Goal: Task Accomplishment & Management: Manage account settings

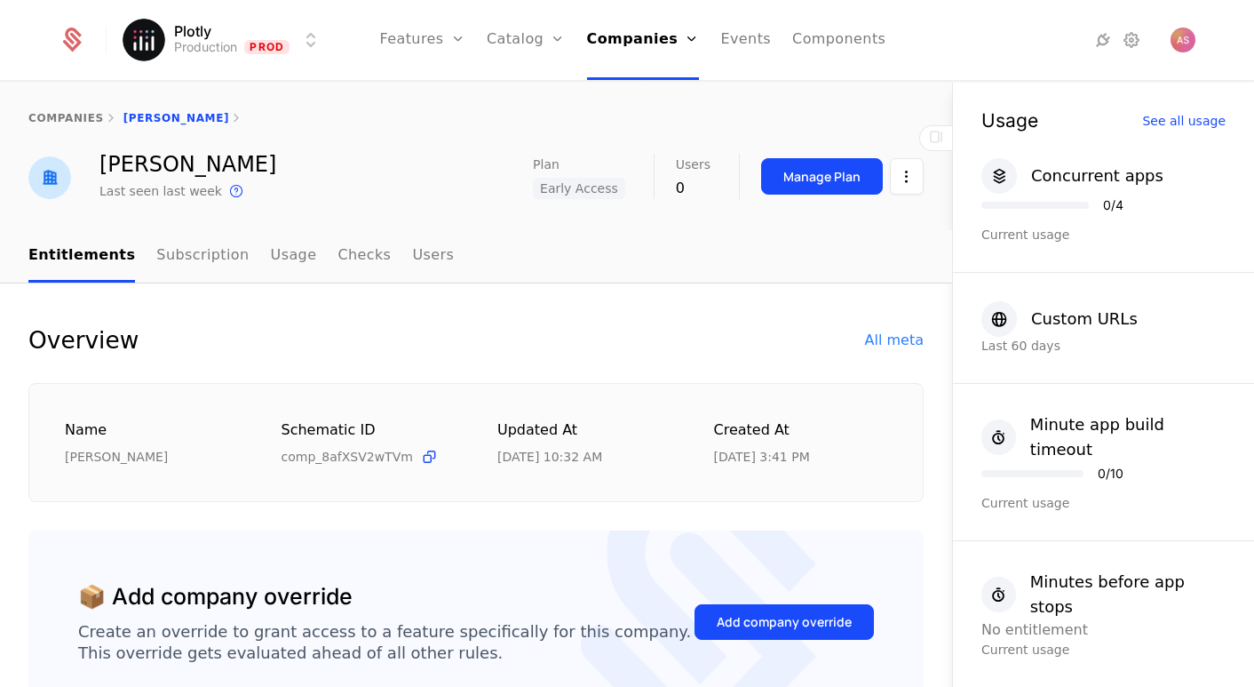
scroll to position [406, 0]
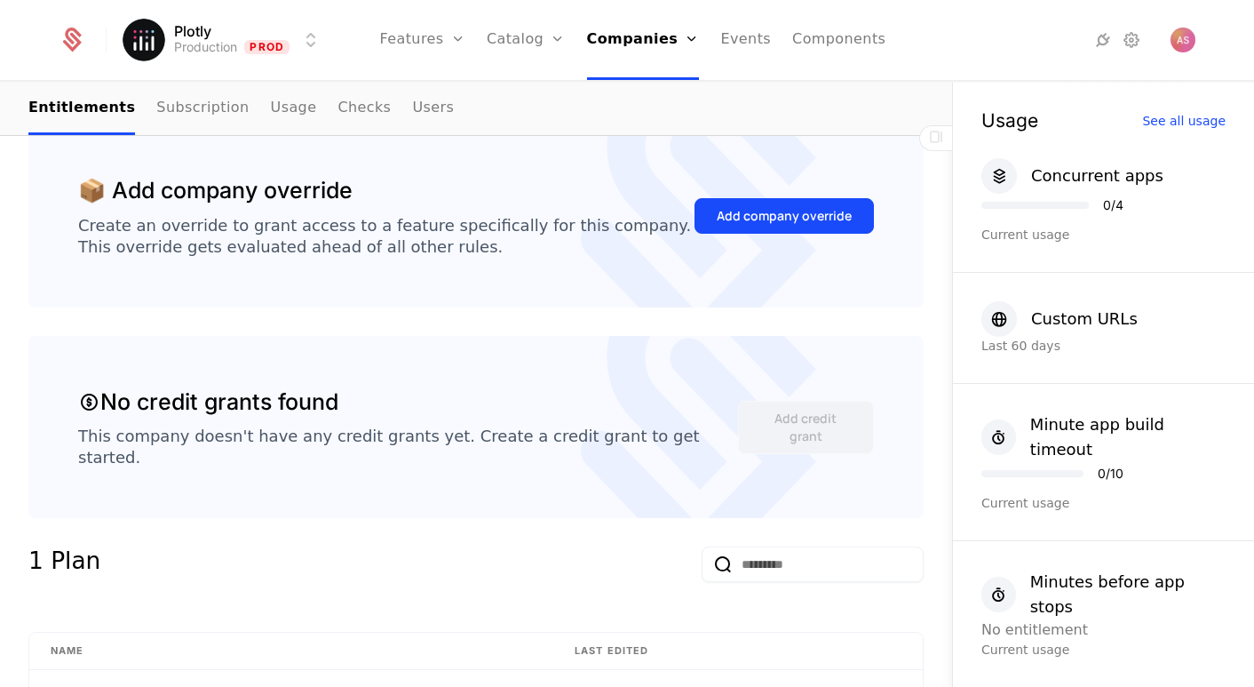
click at [663, 90] on link "Companies" at bounding box center [649, 87] width 82 height 14
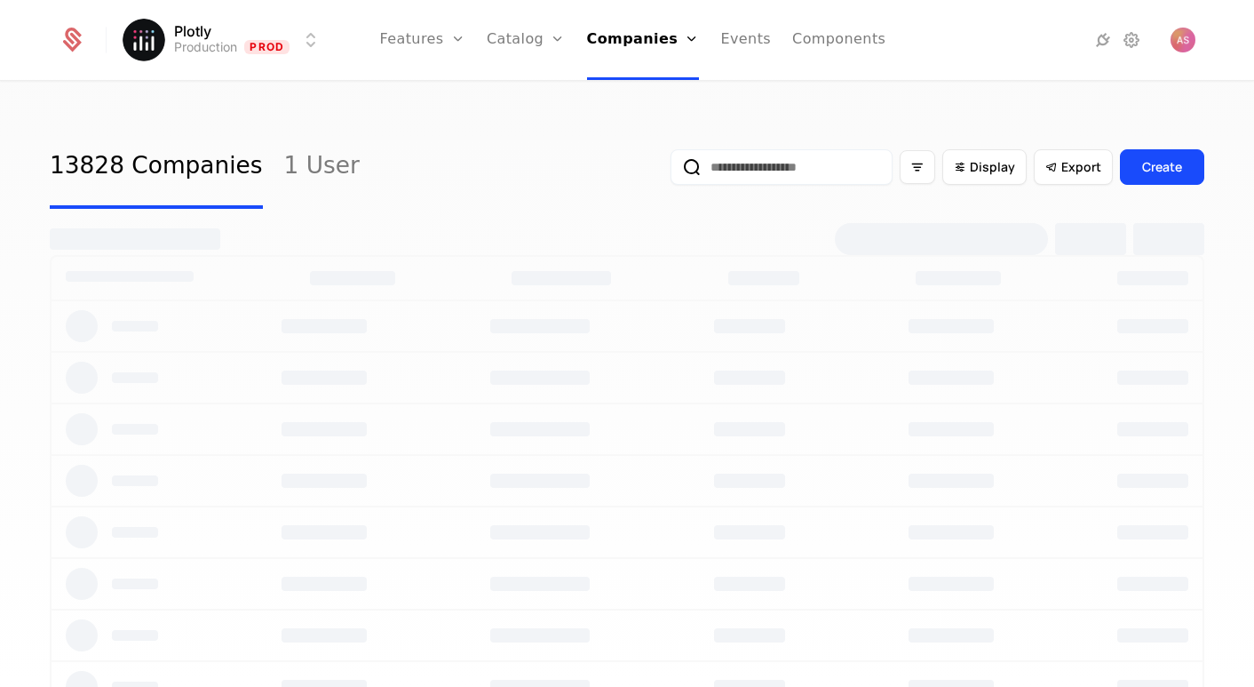
click at [753, 171] on input "email" at bounding box center [782, 167] width 222 height 36
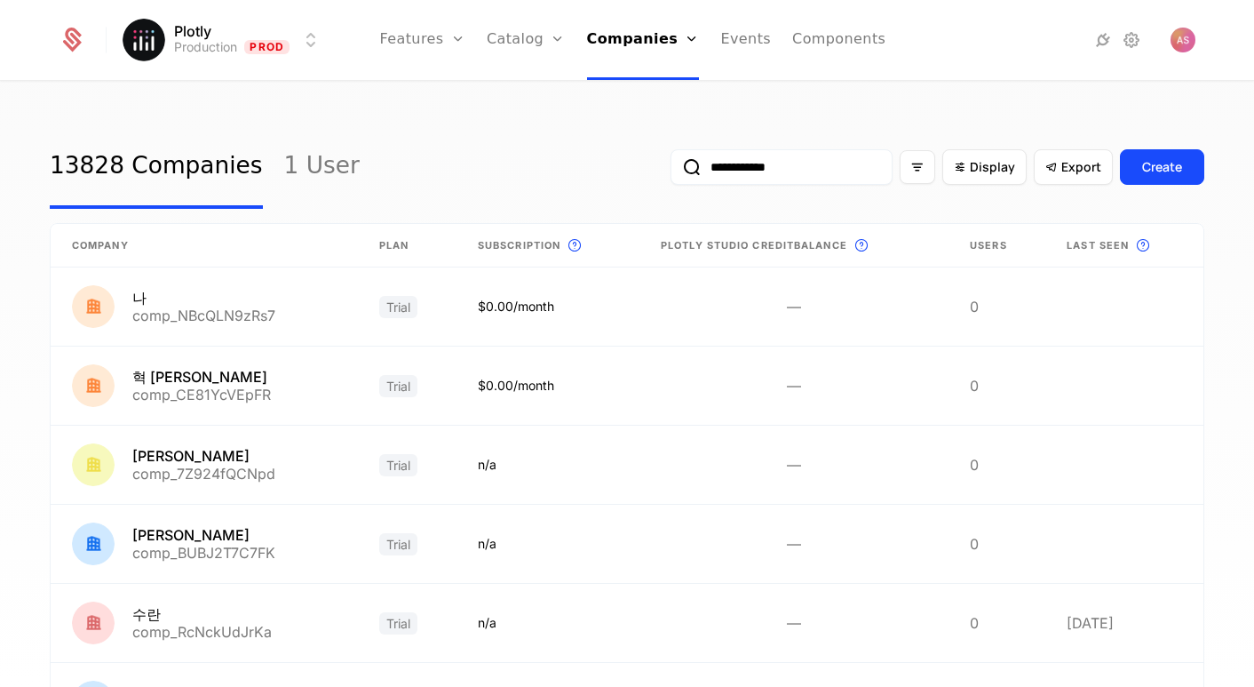
type input "**********"
click at [671, 171] on button "submit" at bounding box center [671, 171] width 0 height 0
click at [846, 163] on input "email" at bounding box center [782, 167] width 222 height 36
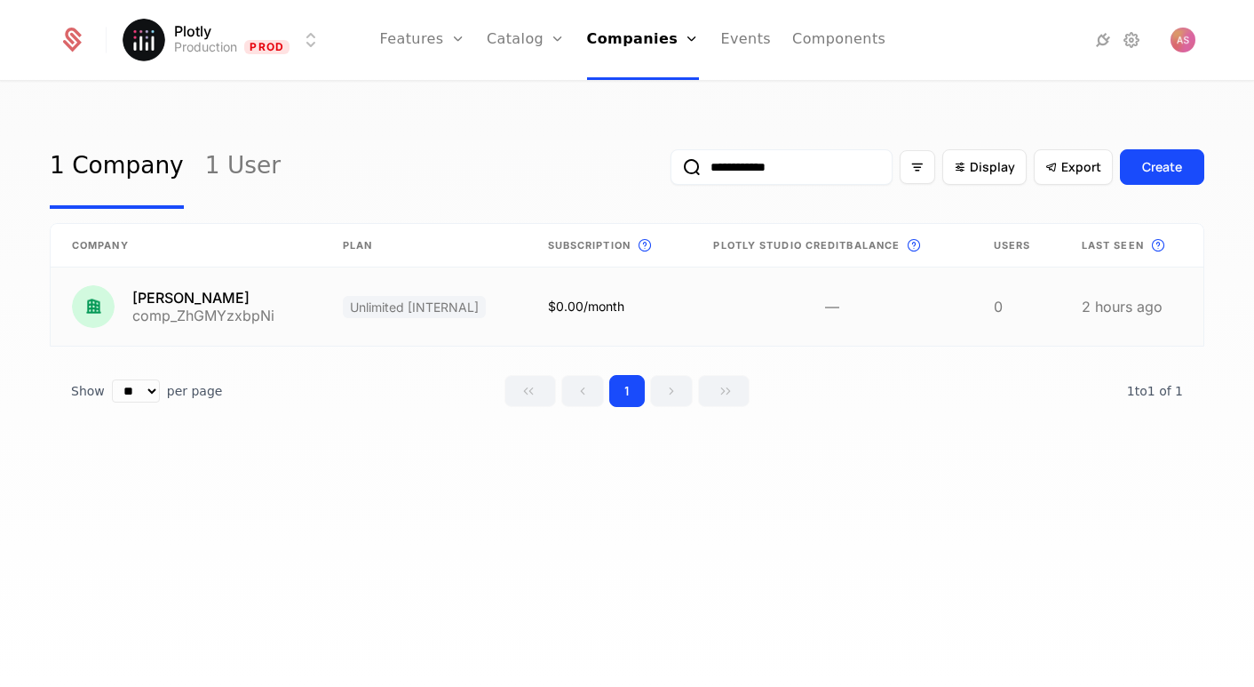
type input "**********"
click at [243, 292] on link at bounding box center [186, 306] width 271 height 78
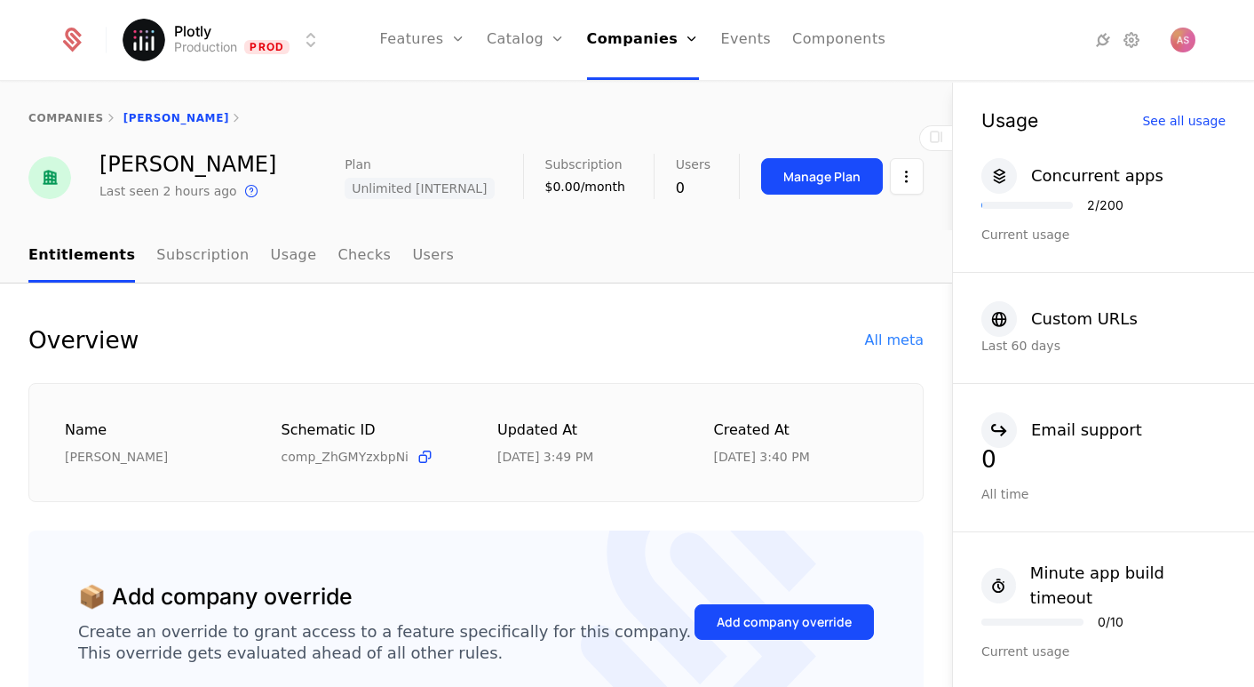
click at [814, 178] on div "Manage Plan" at bounding box center [821, 177] width 77 height 18
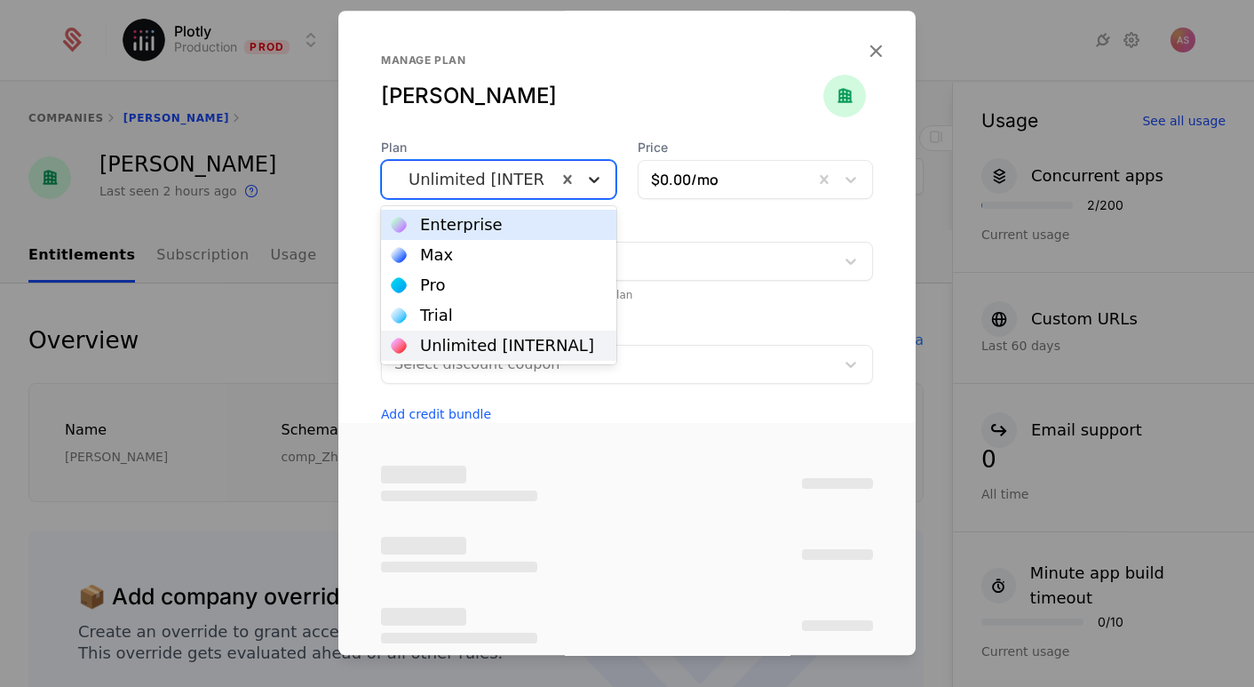
click at [600, 185] on icon at bounding box center [594, 180] width 18 height 18
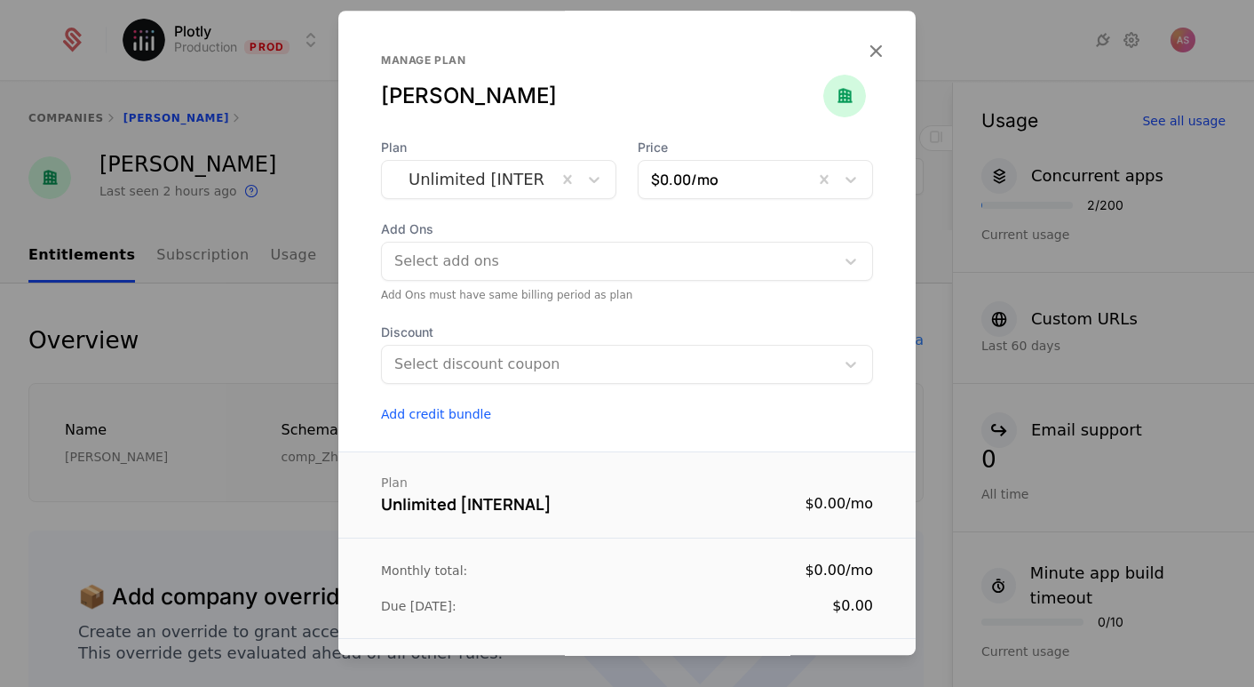
click at [880, 46] on icon "button" at bounding box center [875, 50] width 23 height 23
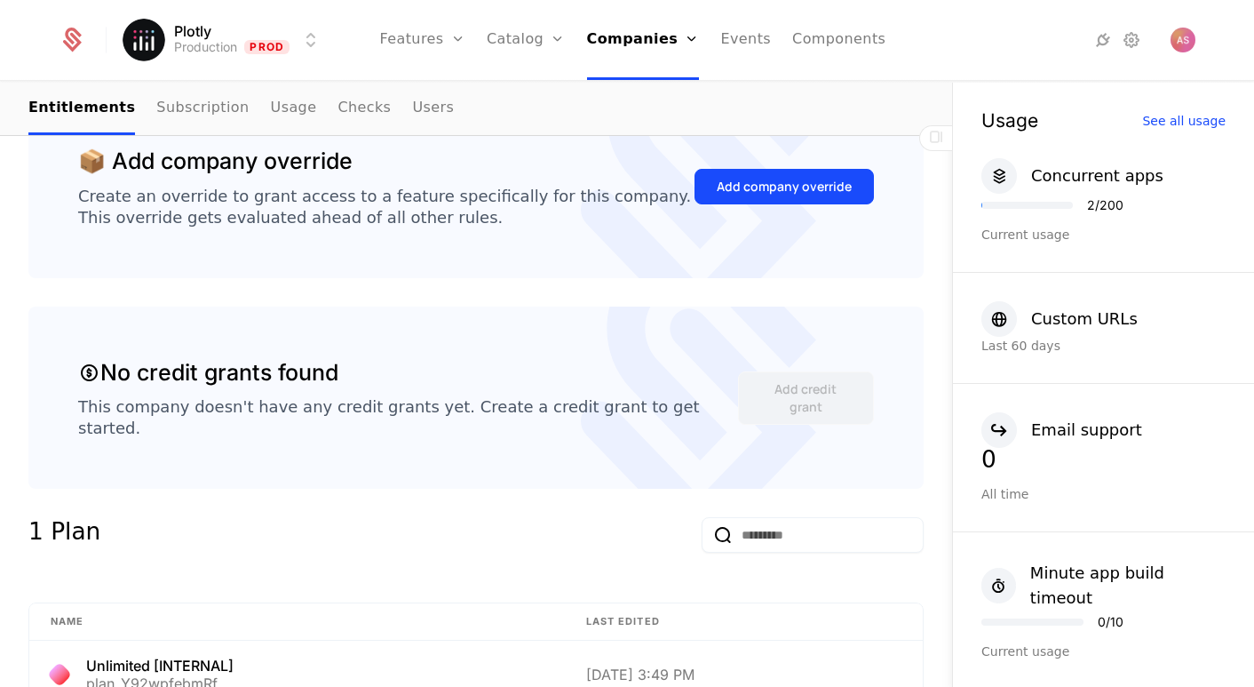
scroll to position [340, 0]
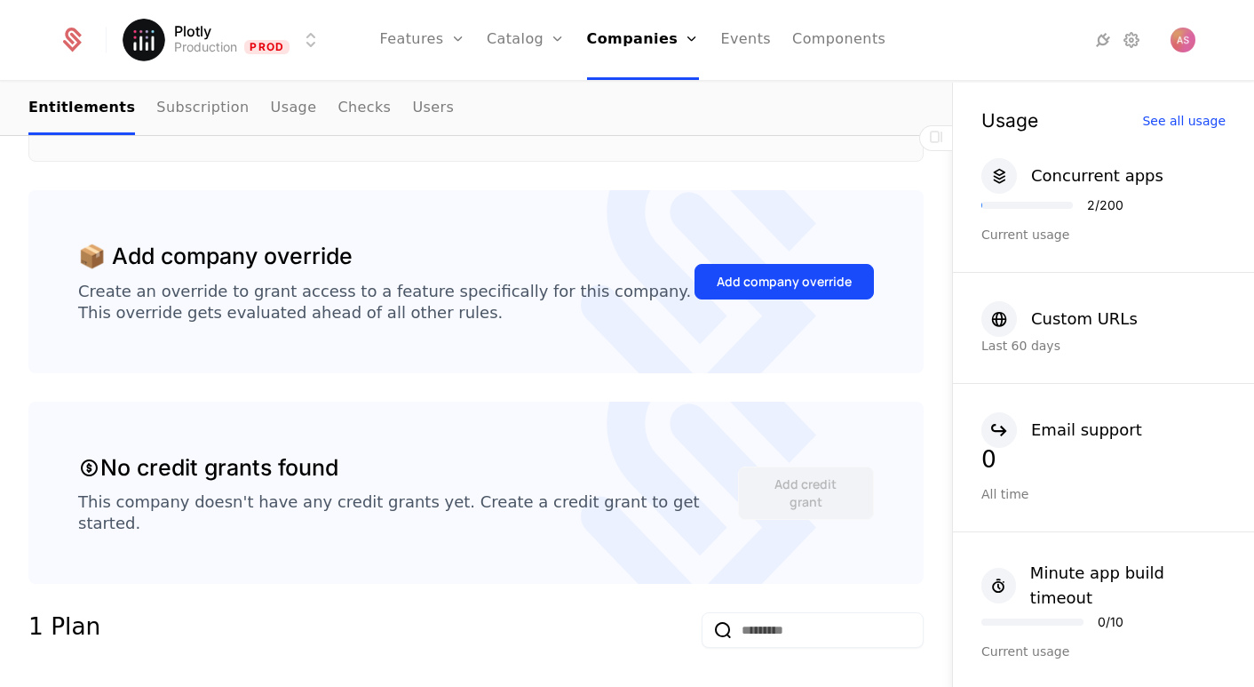
click at [794, 292] on button "Add company override" at bounding box center [784, 282] width 179 height 36
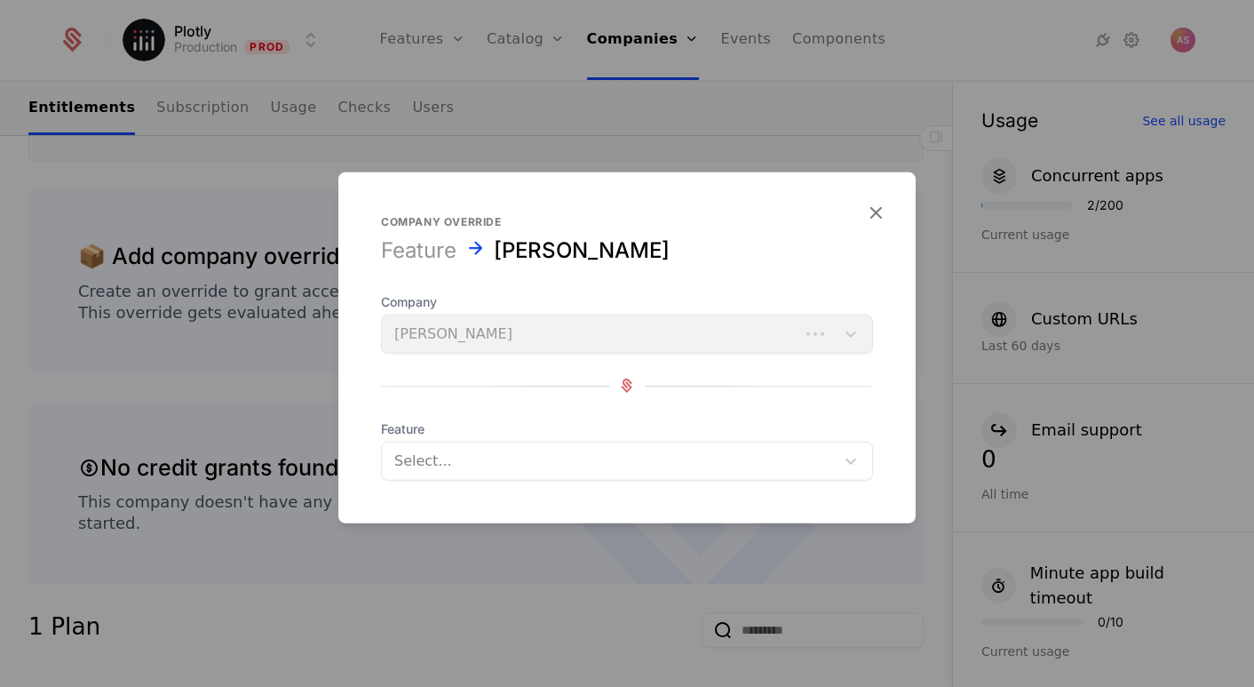
click at [583, 465] on div at bounding box center [608, 460] width 428 height 25
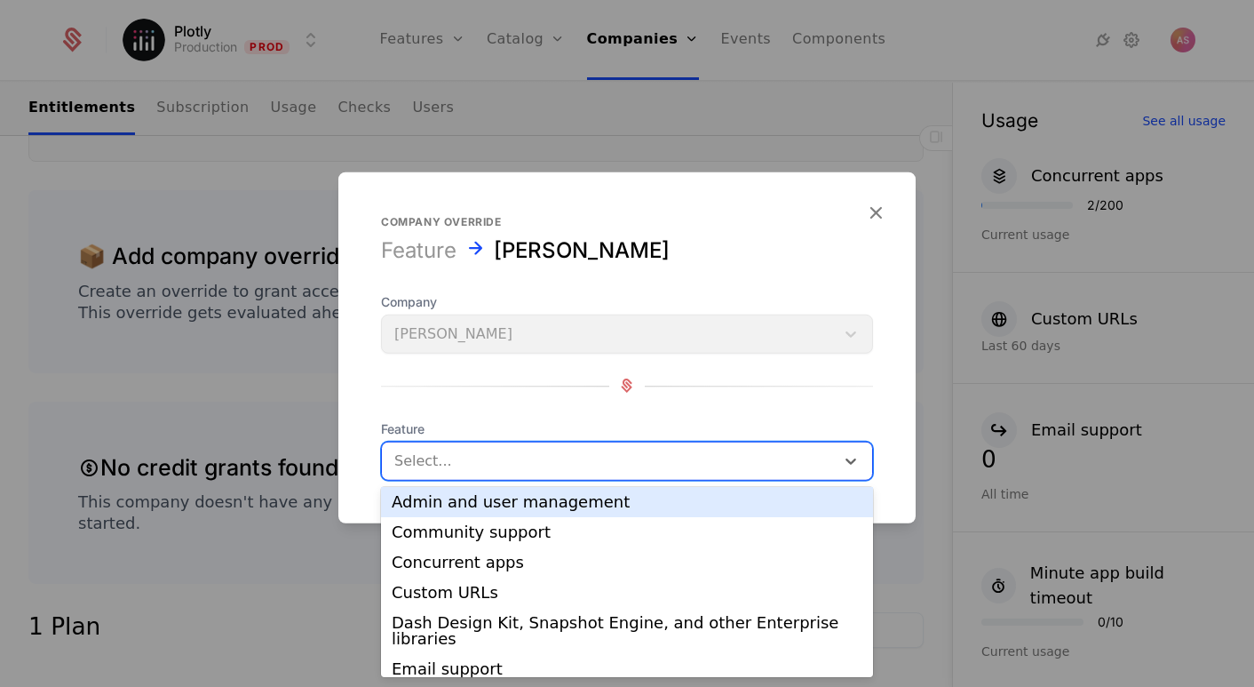
scroll to position [35, 0]
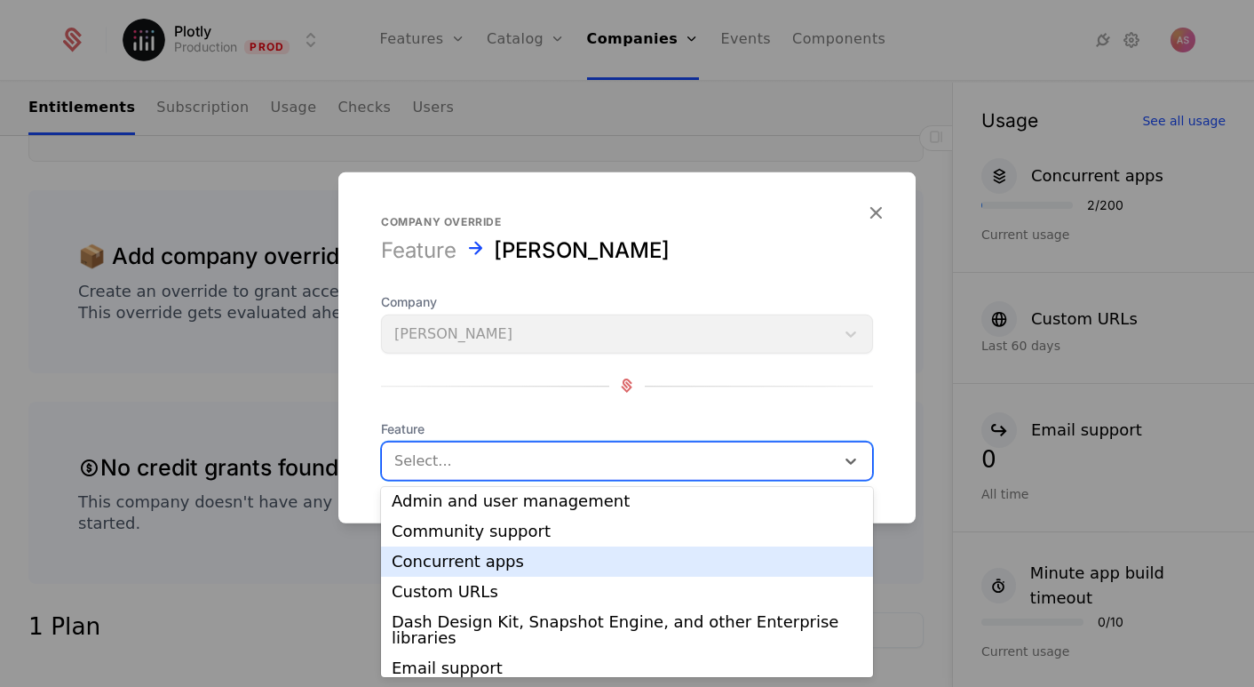
click at [528, 559] on div "Concurrent apps" at bounding box center [627, 561] width 471 height 16
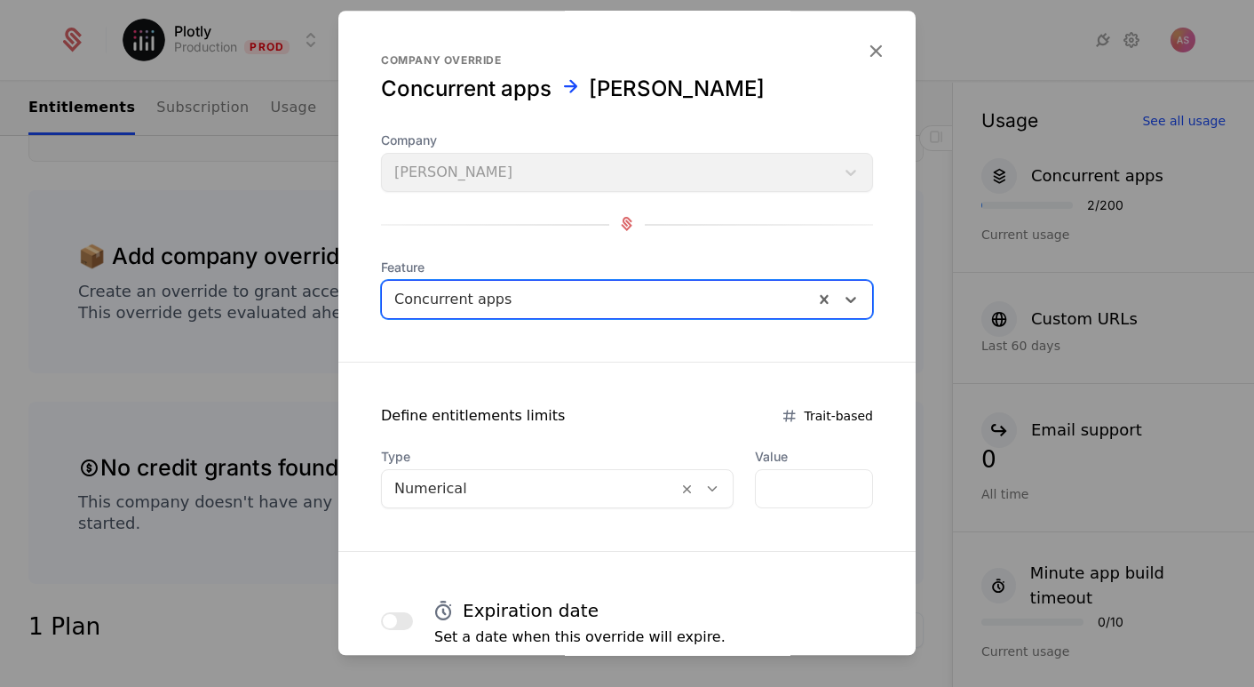
scroll to position [0, 0]
click at [657, 292] on div at bounding box center [597, 299] width 407 height 25
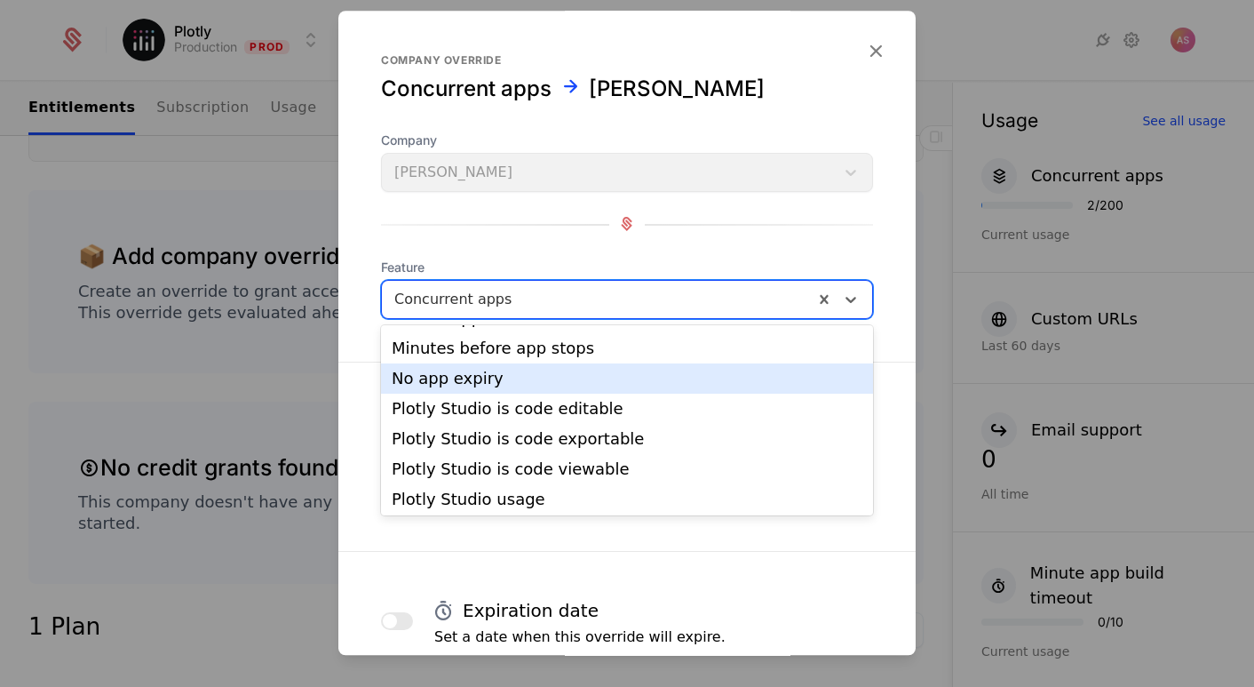
scroll to position [409, 0]
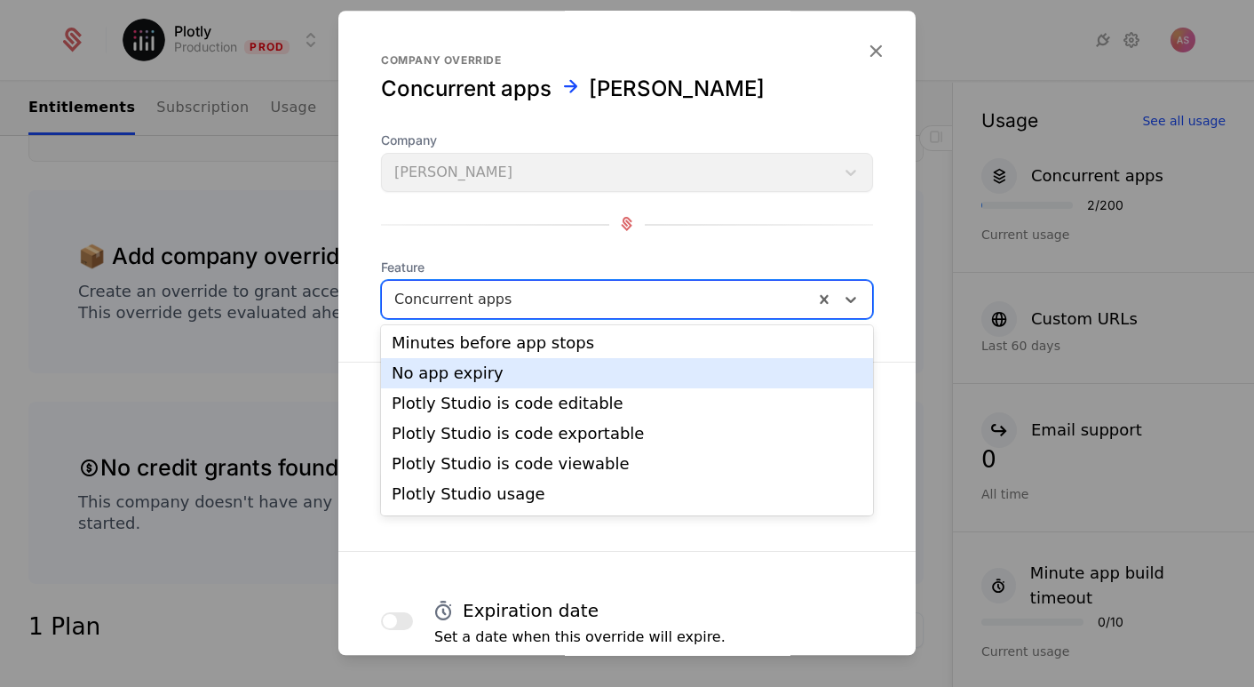
click at [495, 367] on div "No app expiry" at bounding box center [627, 373] width 492 height 30
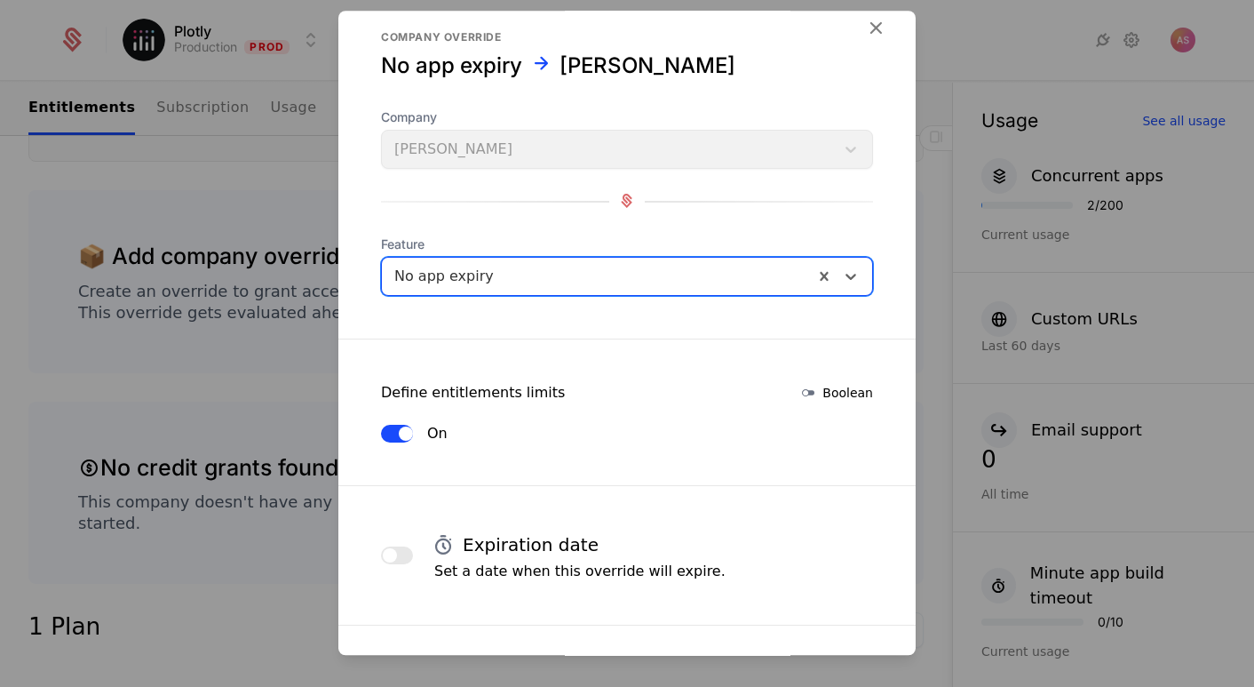
scroll to position [21, 0]
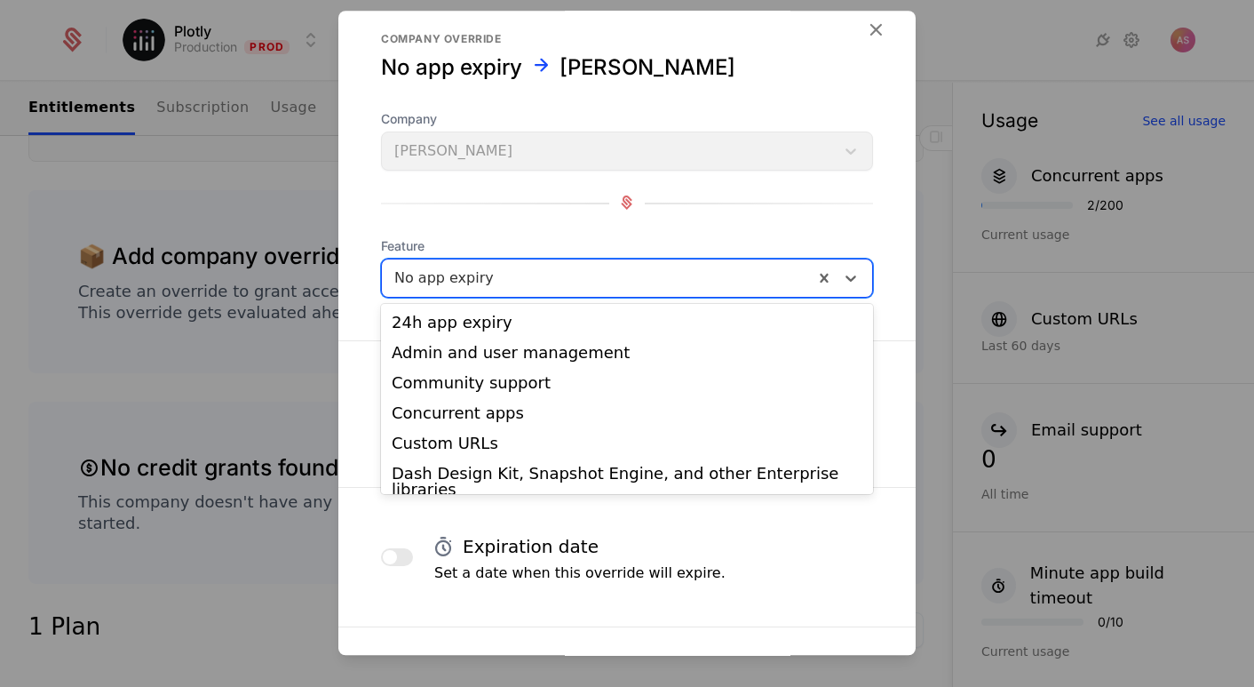
click at [538, 287] on div at bounding box center [597, 278] width 407 height 25
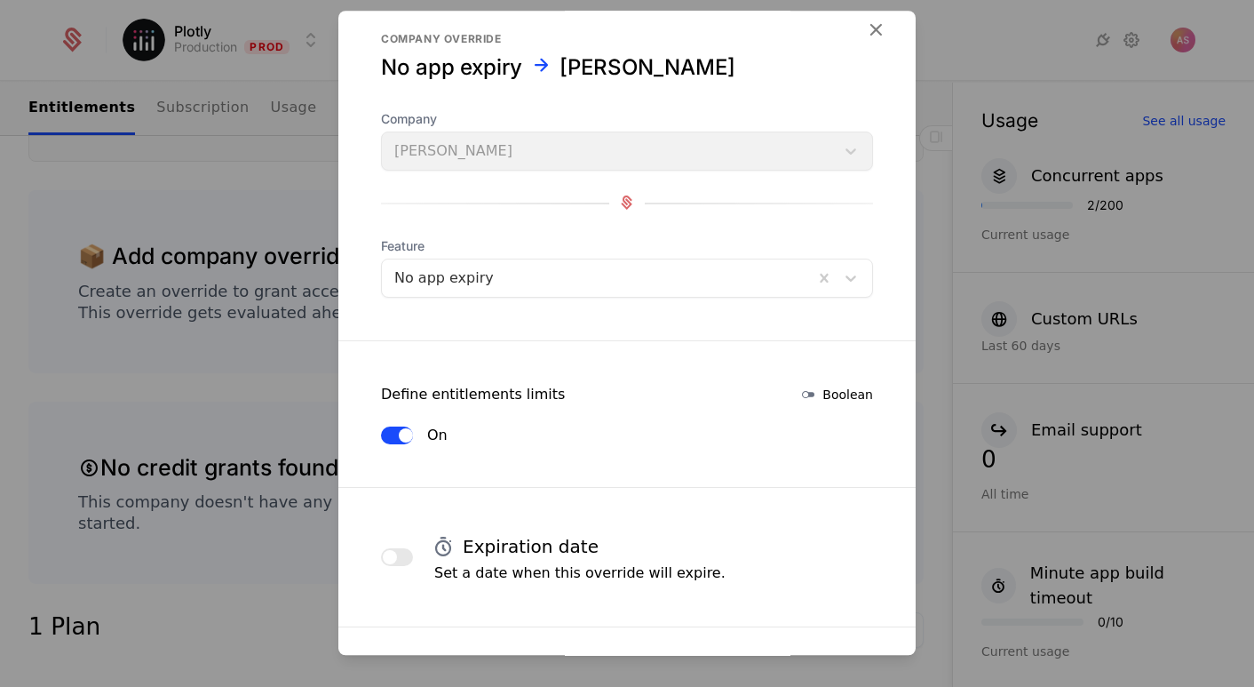
click at [258, 372] on div at bounding box center [627, 343] width 1254 height 687
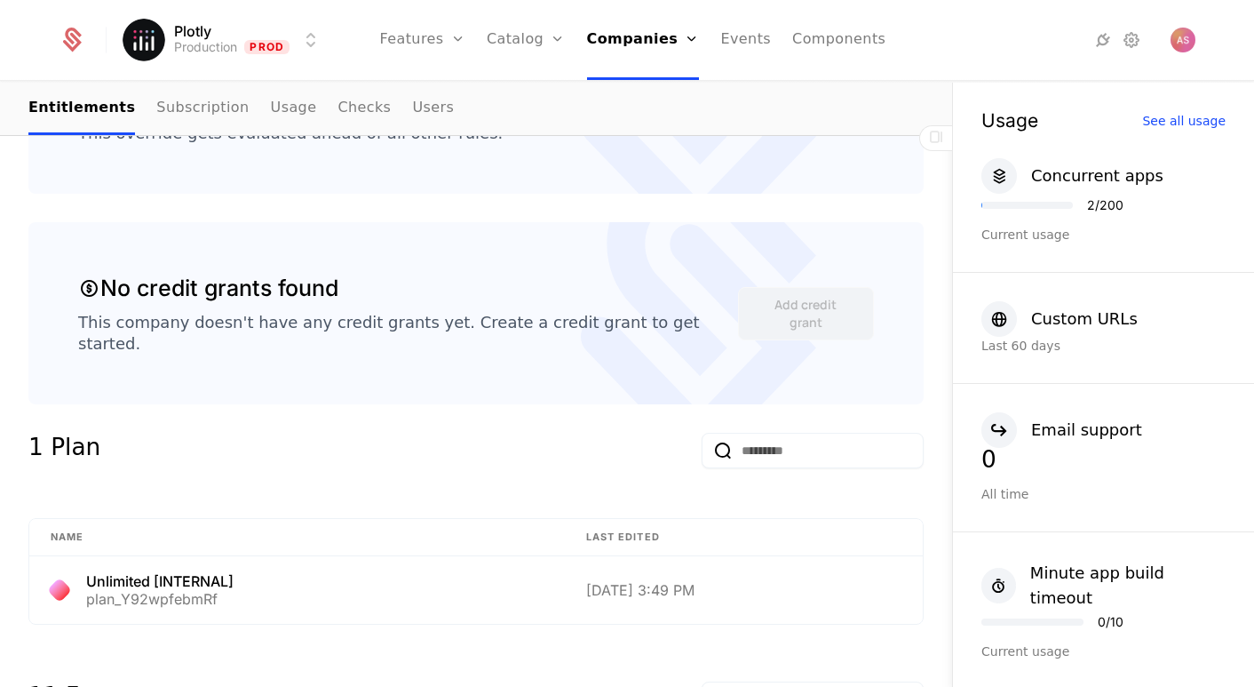
scroll to position [443, 0]
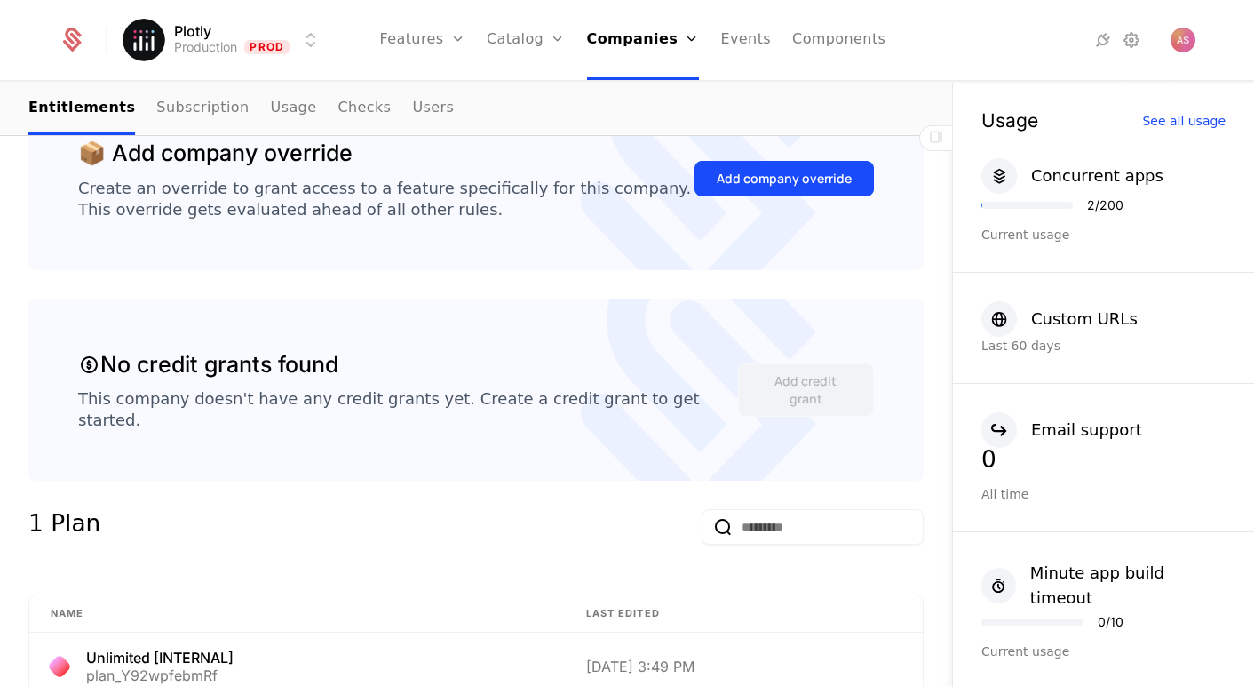
click at [815, 185] on div "Add company override" at bounding box center [784, 179] width 135 height 18
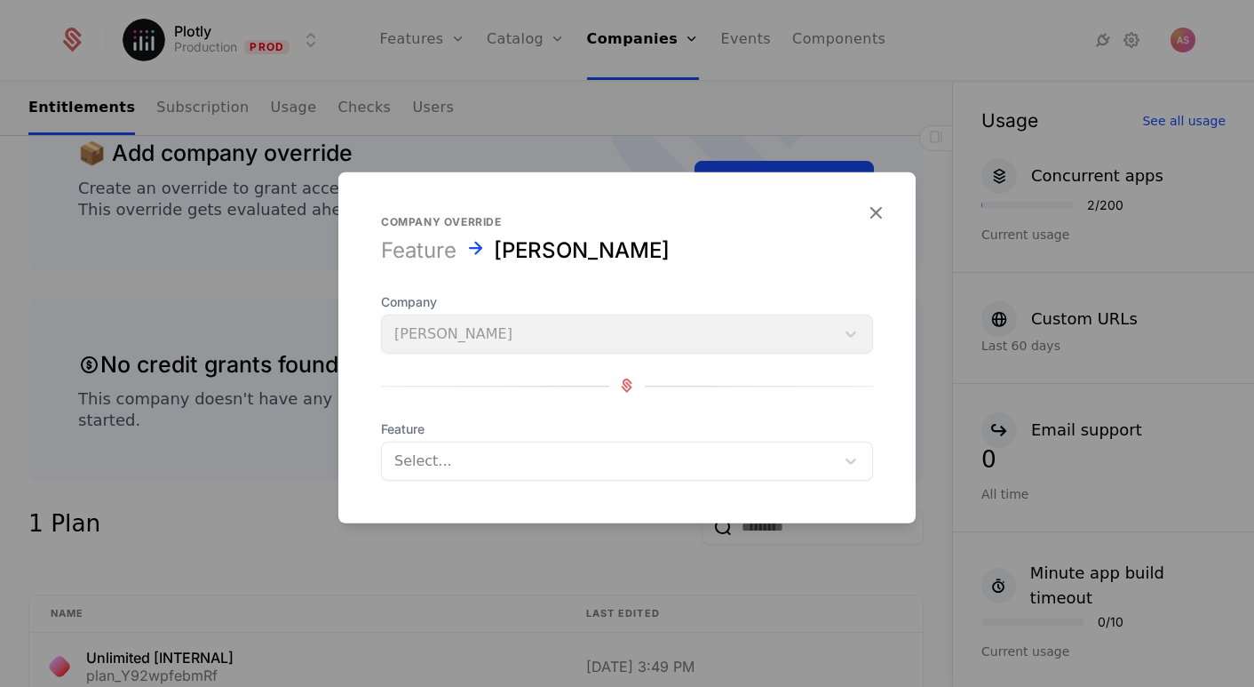
click at [631, 482] on form "Company override Feature Adam Schroeder Company Adam Schroeder Feature Select..." at bounding box center [626, 346] width 577 height 351
click at [639, 472] on div at bounding box center [608, 460] width 428 height 25
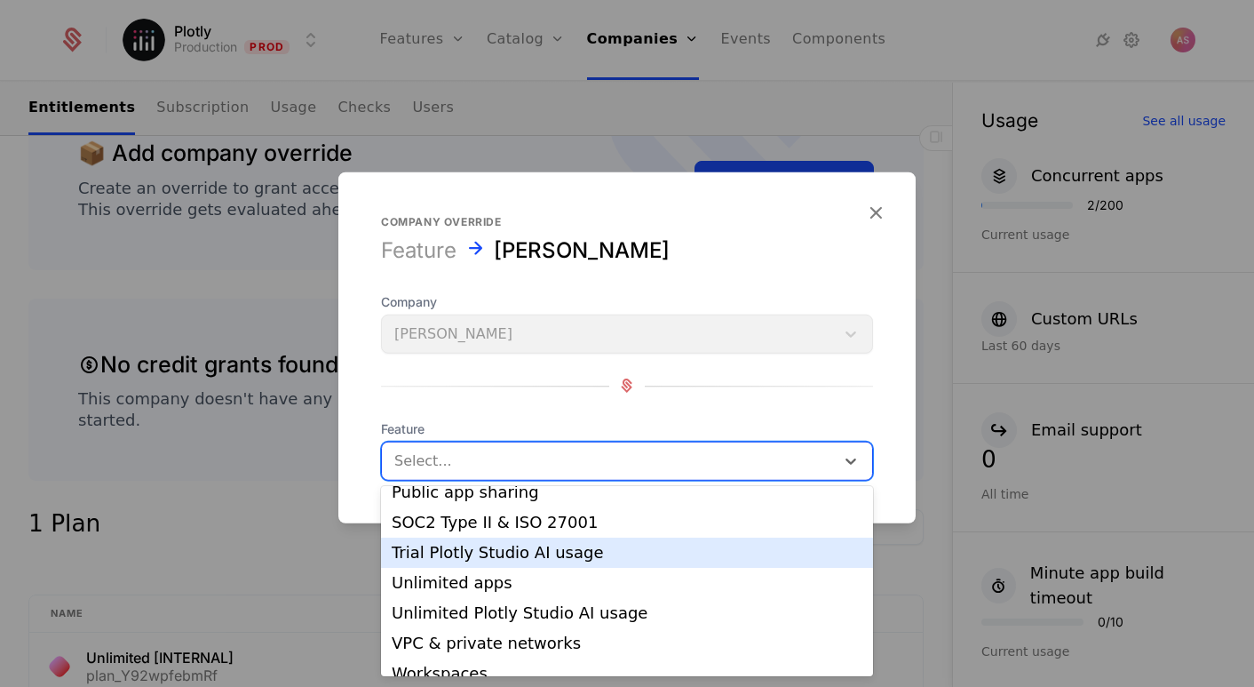
scroll to position [0, 0]
drag, startPoint x: 614, startPoint y: 535, endPoint x: 630, endPoint y: 503, distance: 35.7
click at [630, 503] on div "24h app expiry Admin and user management Community support Concurrent apps Cust…" at bounding box center [627, 582] width 492 height 190
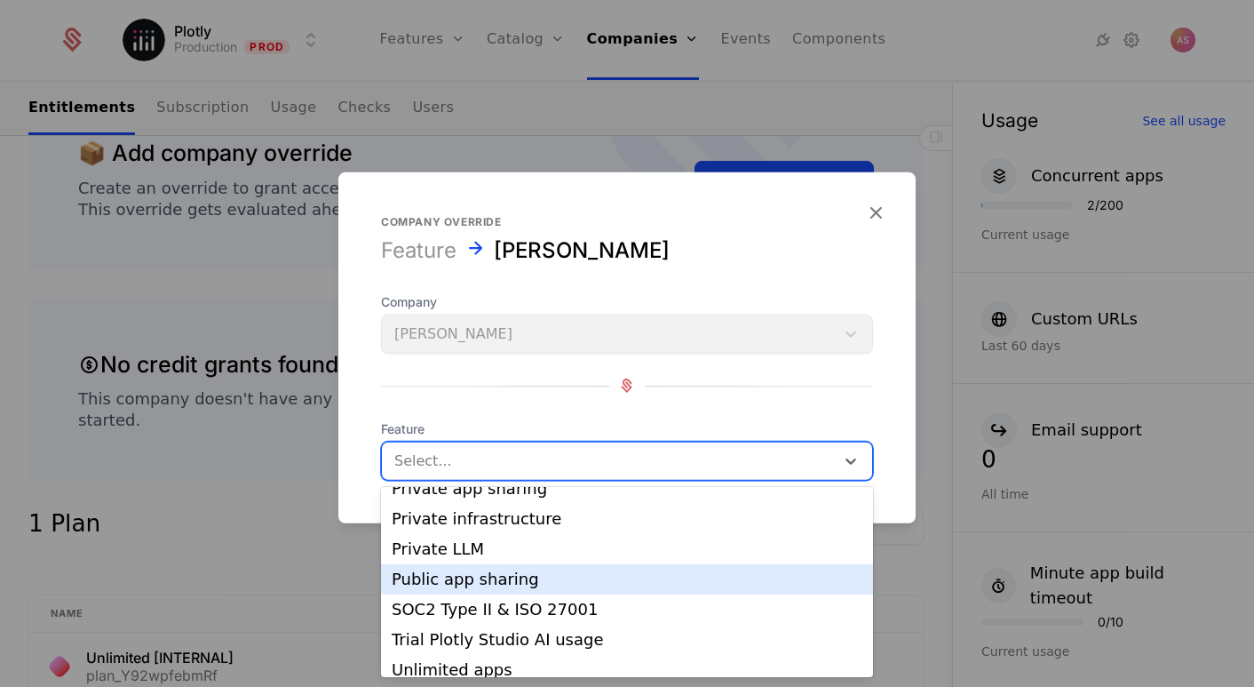
scroll to position [631, 0]
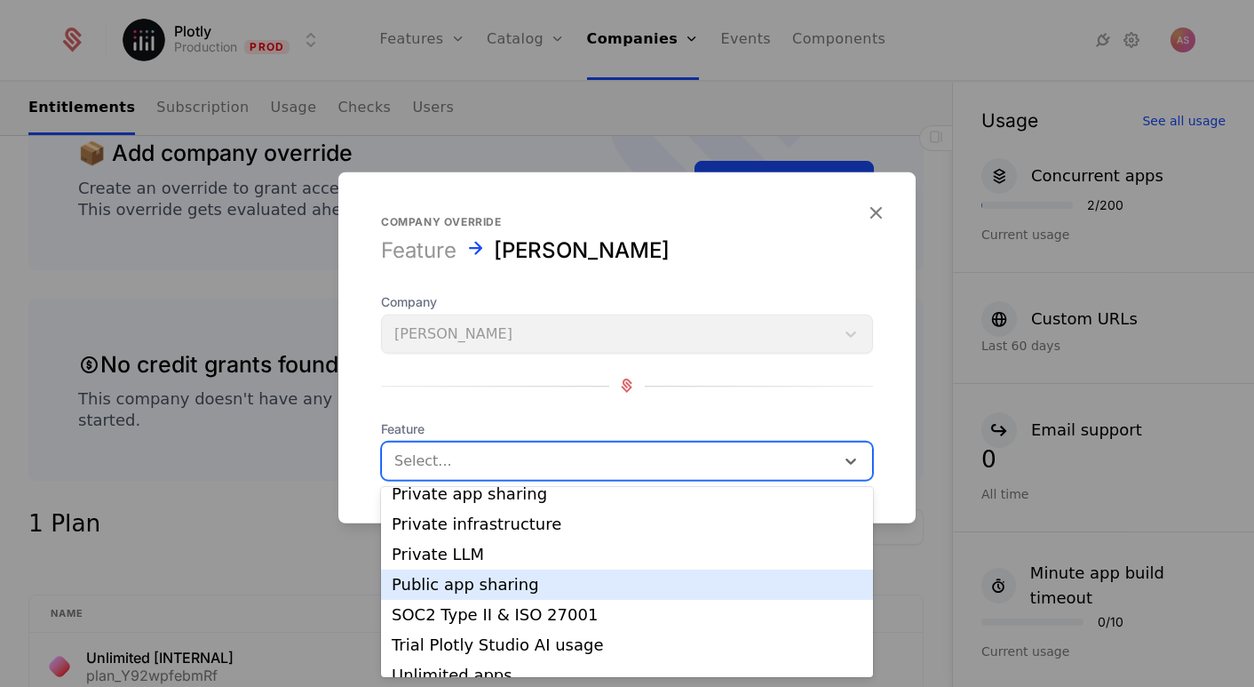
click at [502, 576] on div "Public app sharing" at bounding box center [627, 584] width 471 height 16
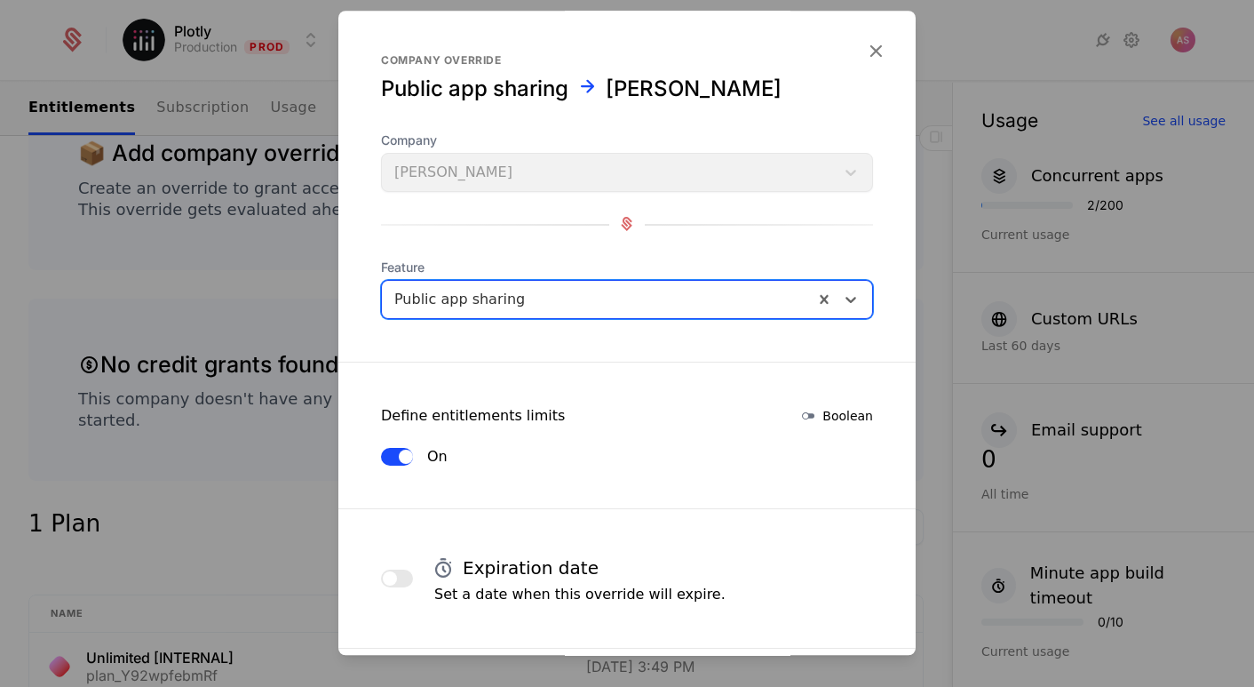
scroll to position [0, 0]
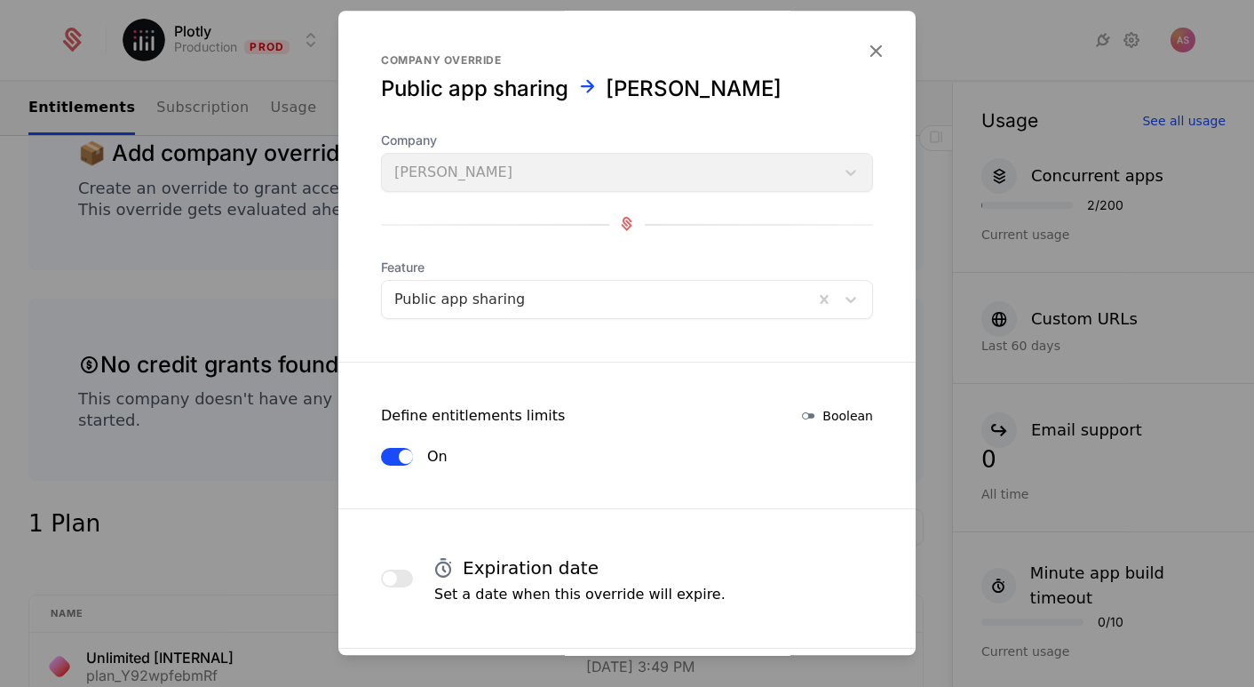
click at [591, 321] on form "Company override Public app sharing Adam Schroeder Company Adam Schroeder Featu…" at bounding box center [626, 483] width 577 height 945
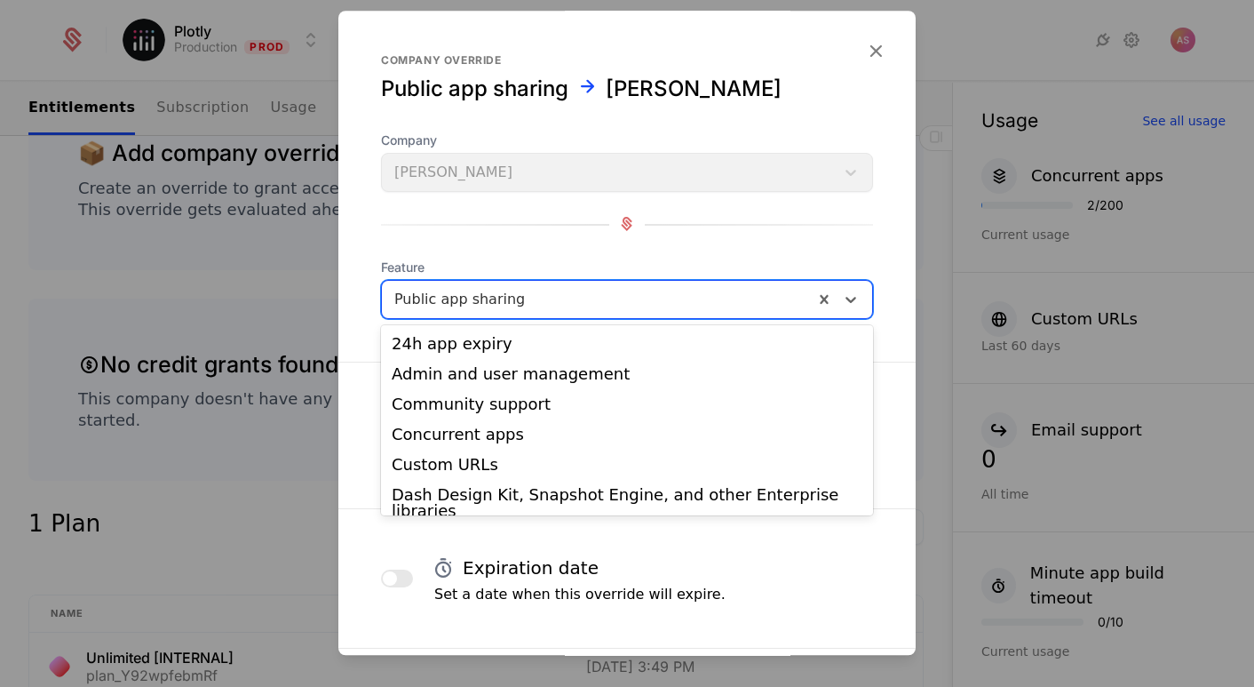
click at [592, 317] on div "Public app sharing" at bounding box center [627, 299] width 492 height 39
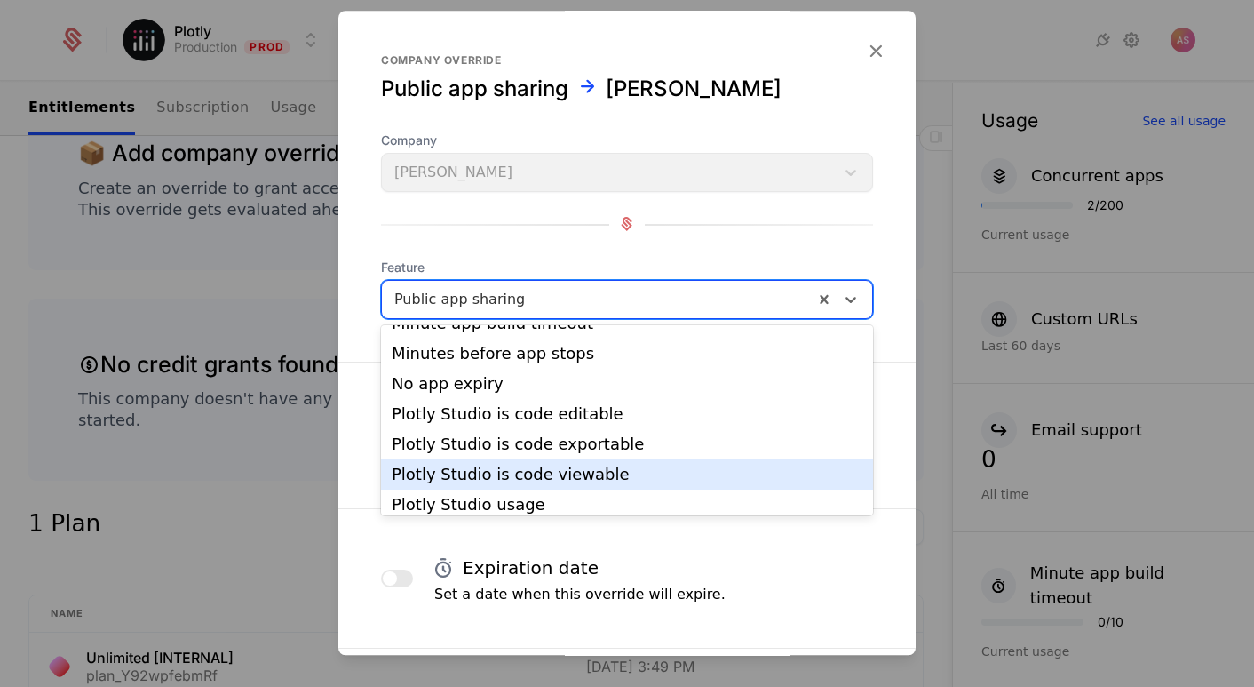
scroll to position [401, 0]
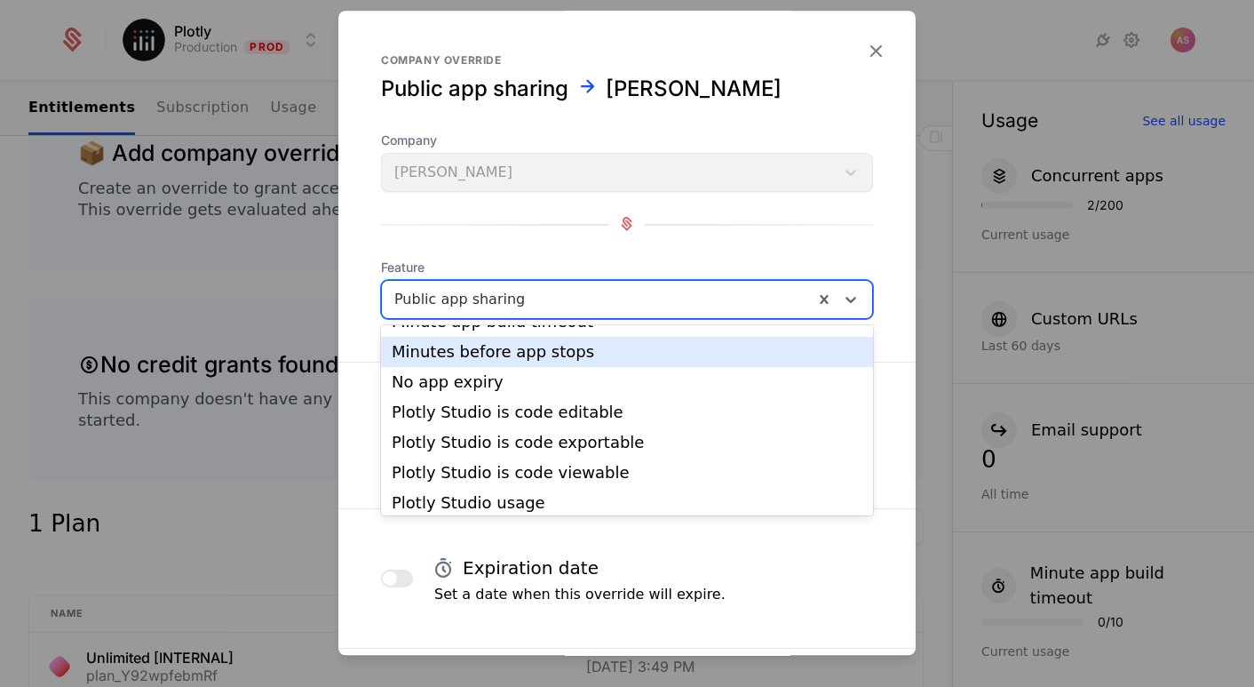
click at [502, 344] on div "Minutes before app stops" at bounding box center [627, 352] width 471 height 16
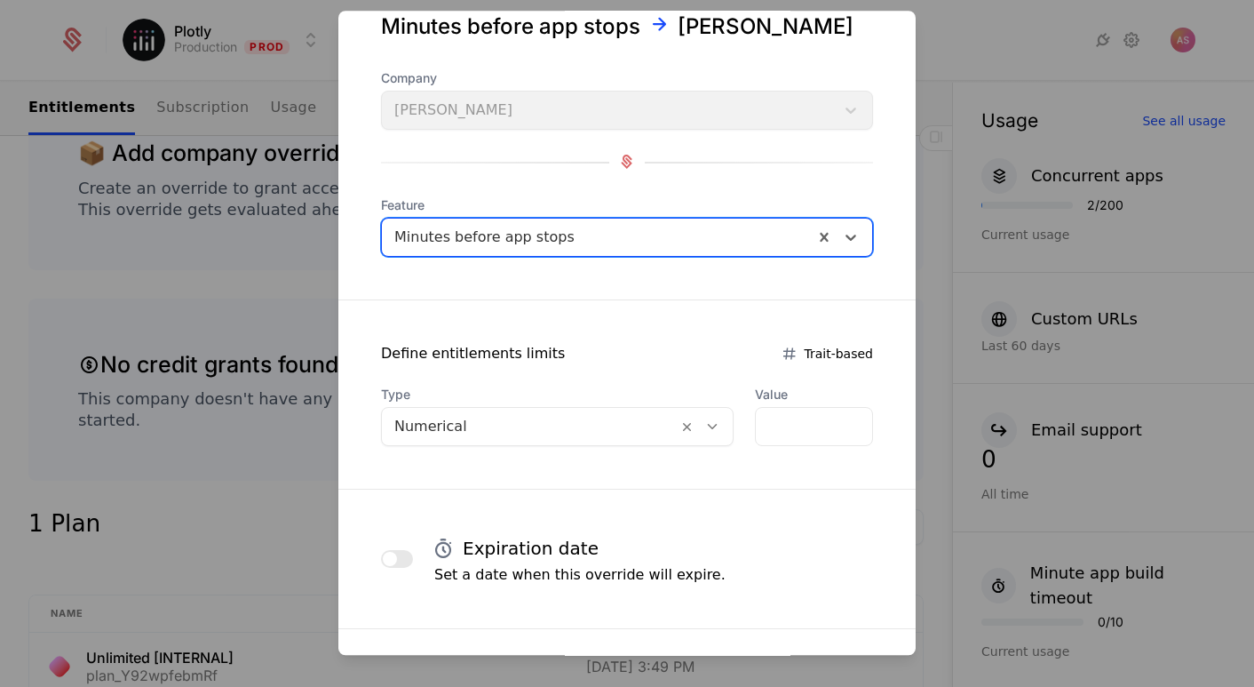
scroll to position [58, 0]
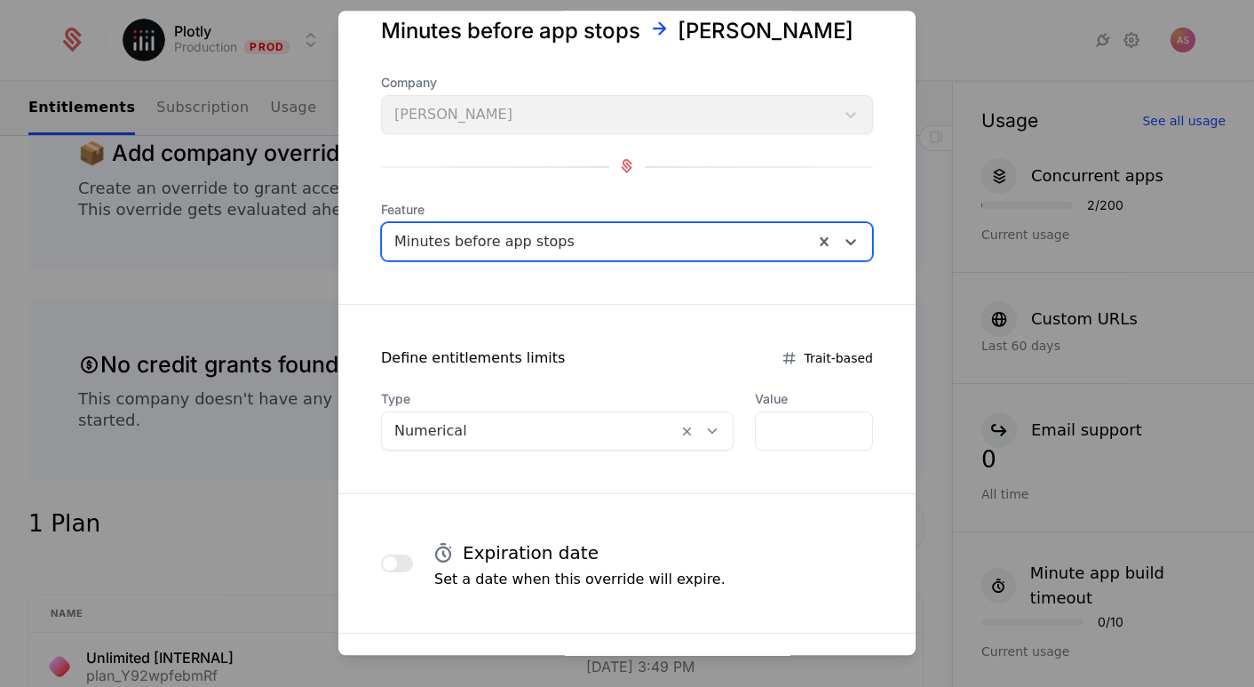
click at [610, 419] on div at bounding box center [529, 430] width 271 height 25
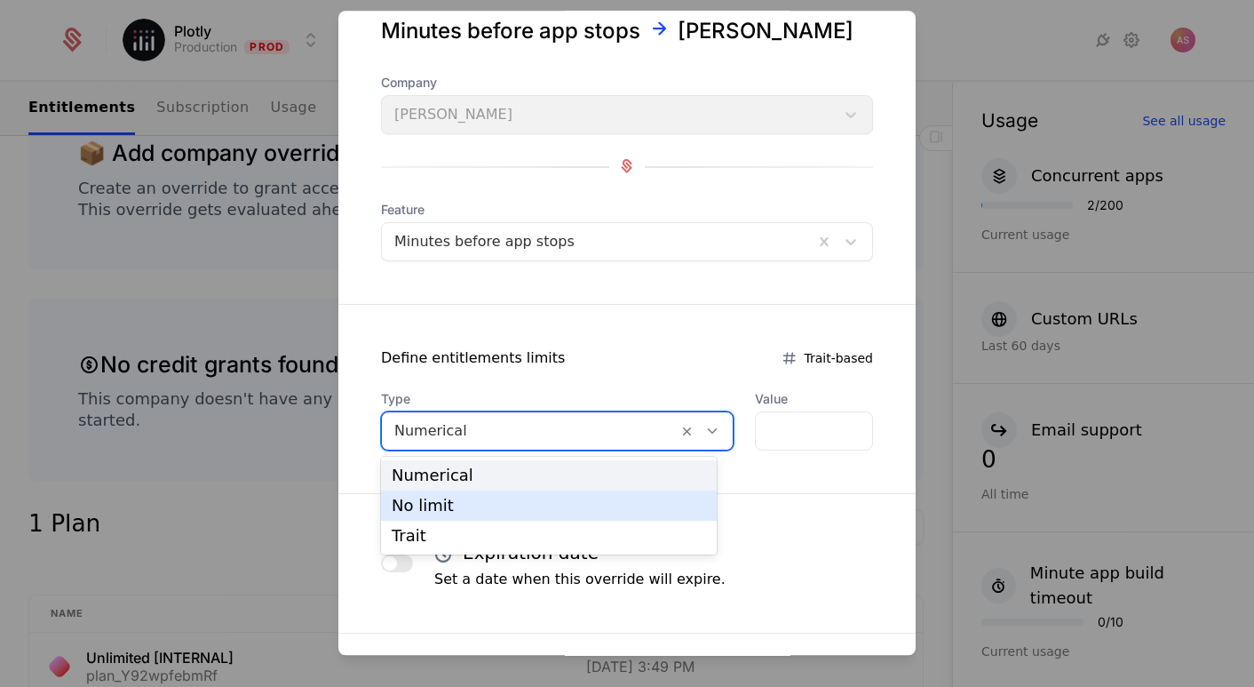
click at [498, 503] on div "No limit" at bounding box center [549, 505] width 314 height 16
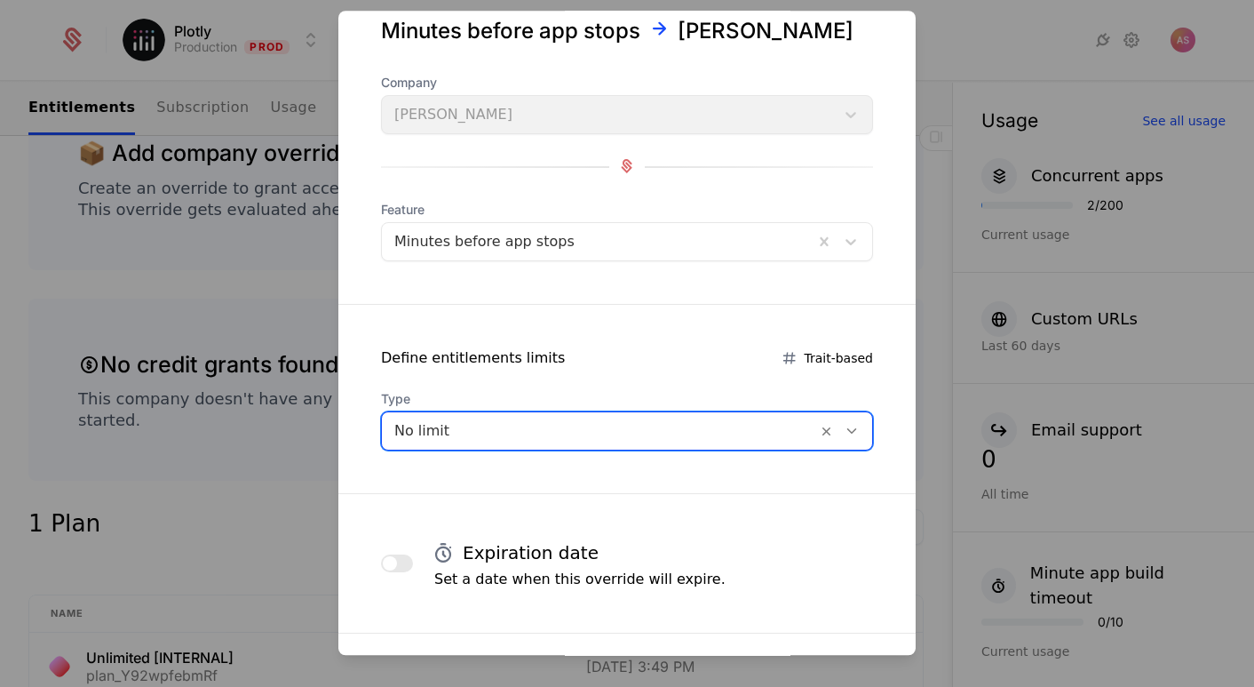
click at [637, 362] on div "Define entitlements limits Trait-based" at bounding box center [626, 357] width 577 height 21
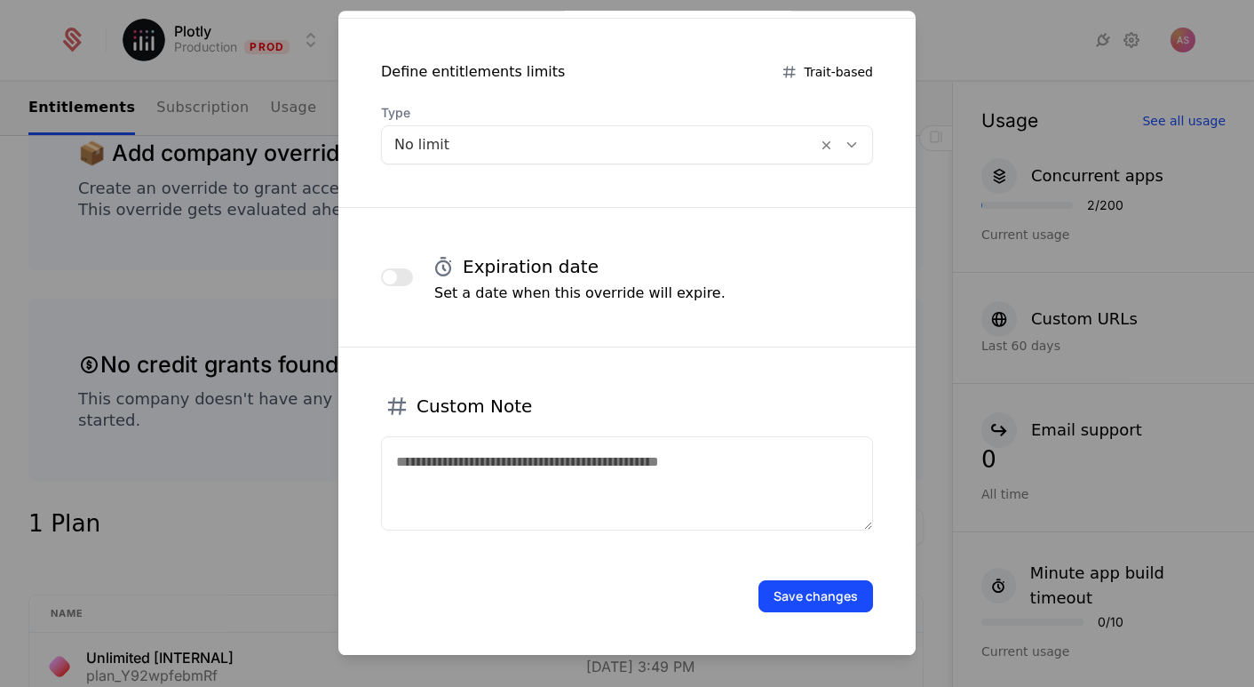
scroll to position [343, 0]
click at [807, 605] on button "Save changes" at bounding box center [815, 597] width 115 height 32
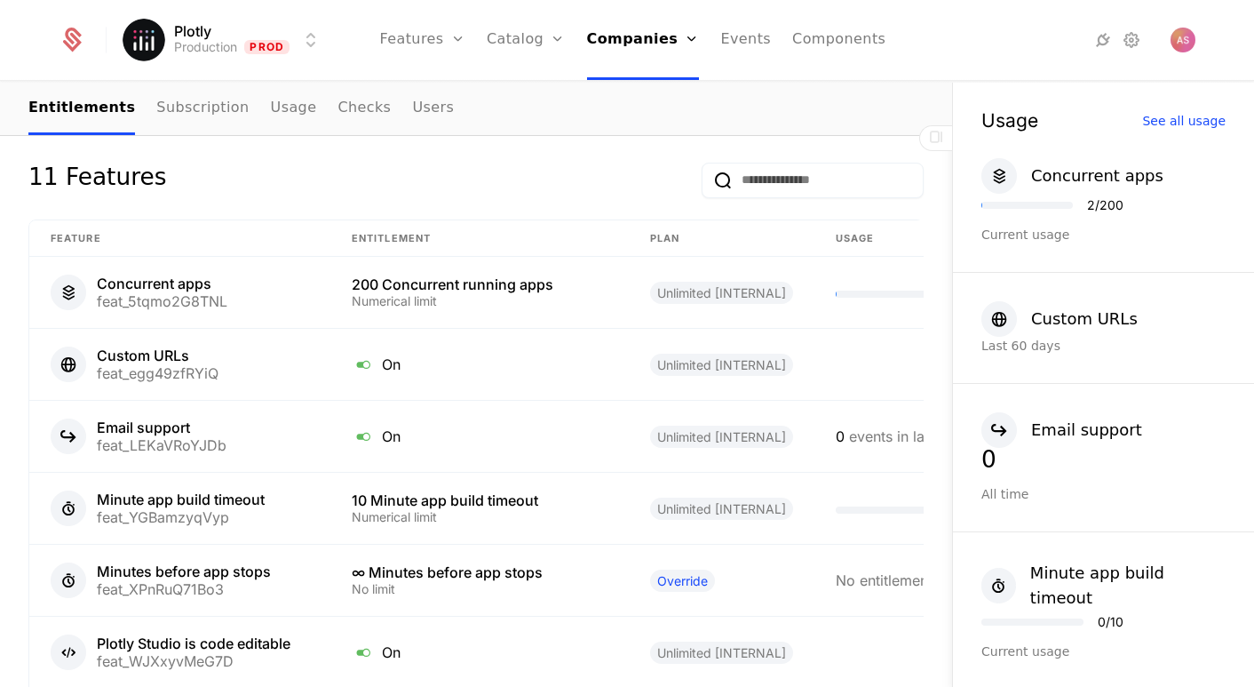
scroll to position [1124, 0]
